Goal: Task Accomplishment & Management: Complete application form

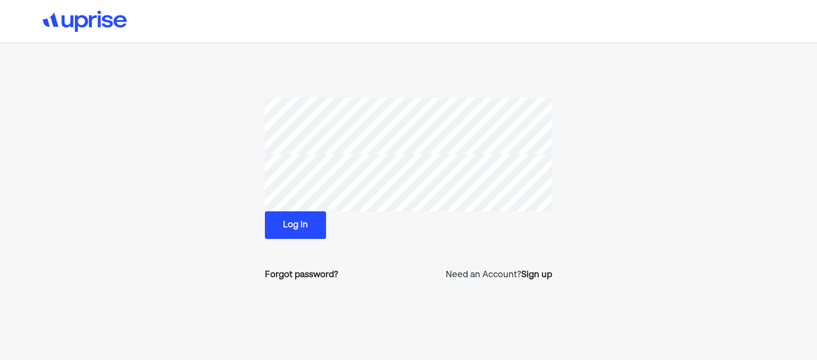
click at [295, 225] on button "Log in" at bounding box center [295, 226] width 61 height 28
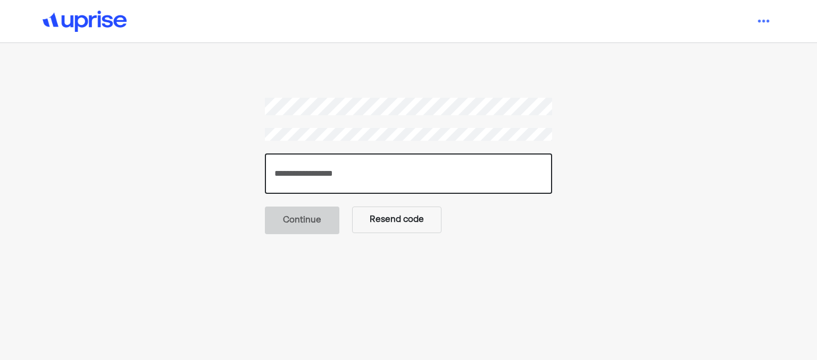
click at [451, 166] on input "number" at bounding box center [408, 174] width 287 height 40
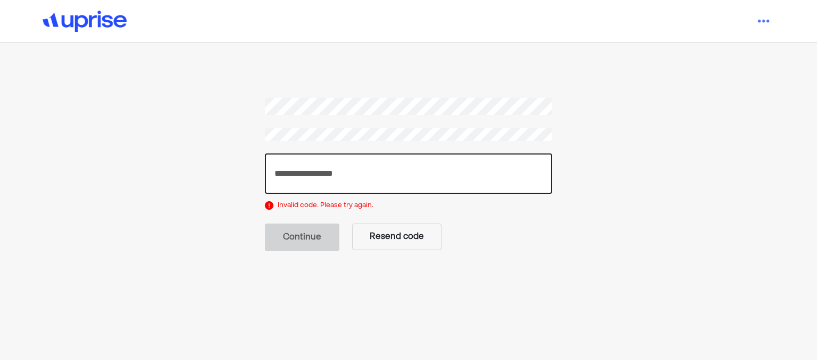
type input "*"
type input "******"
